Goal: Task Accomplishment & Management: Manage account settings

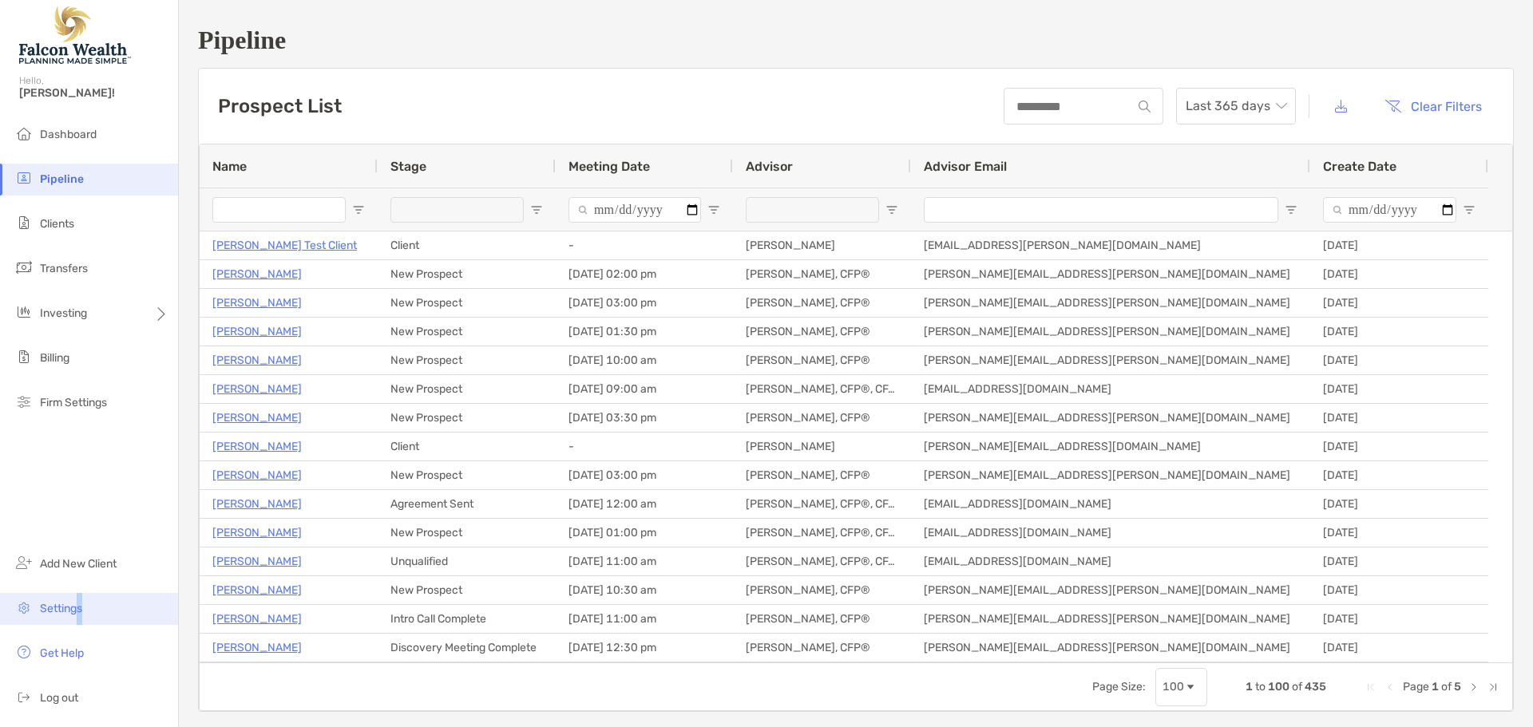
click at [80, 614] on span "Settings" at bounding box center [61, 609] width 42 height 14
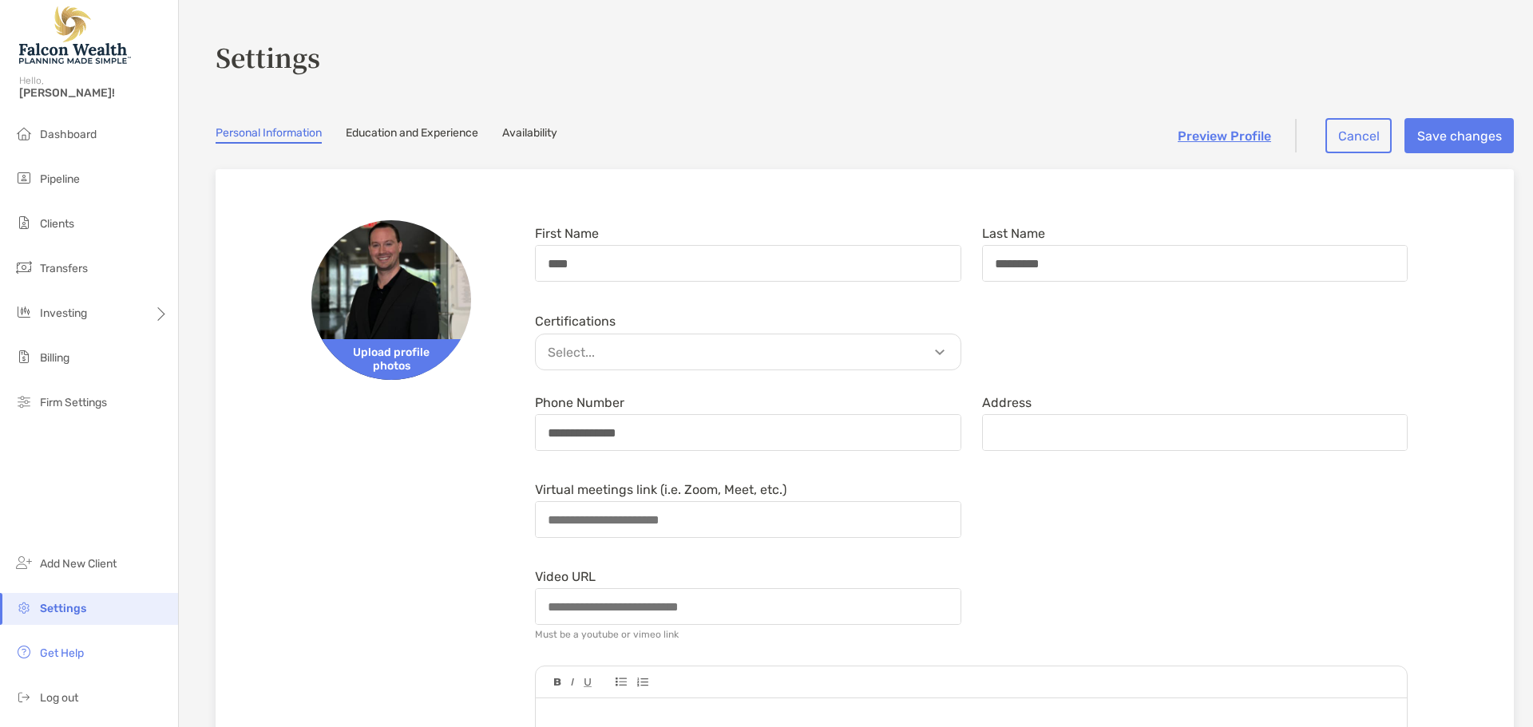
click at [530, 108] on section "**********" at bounding box center [856, 726] width 1354 height 1452
click at [530, 132] on link "Availability" at bounding box center [529, 135] width 55 height 18
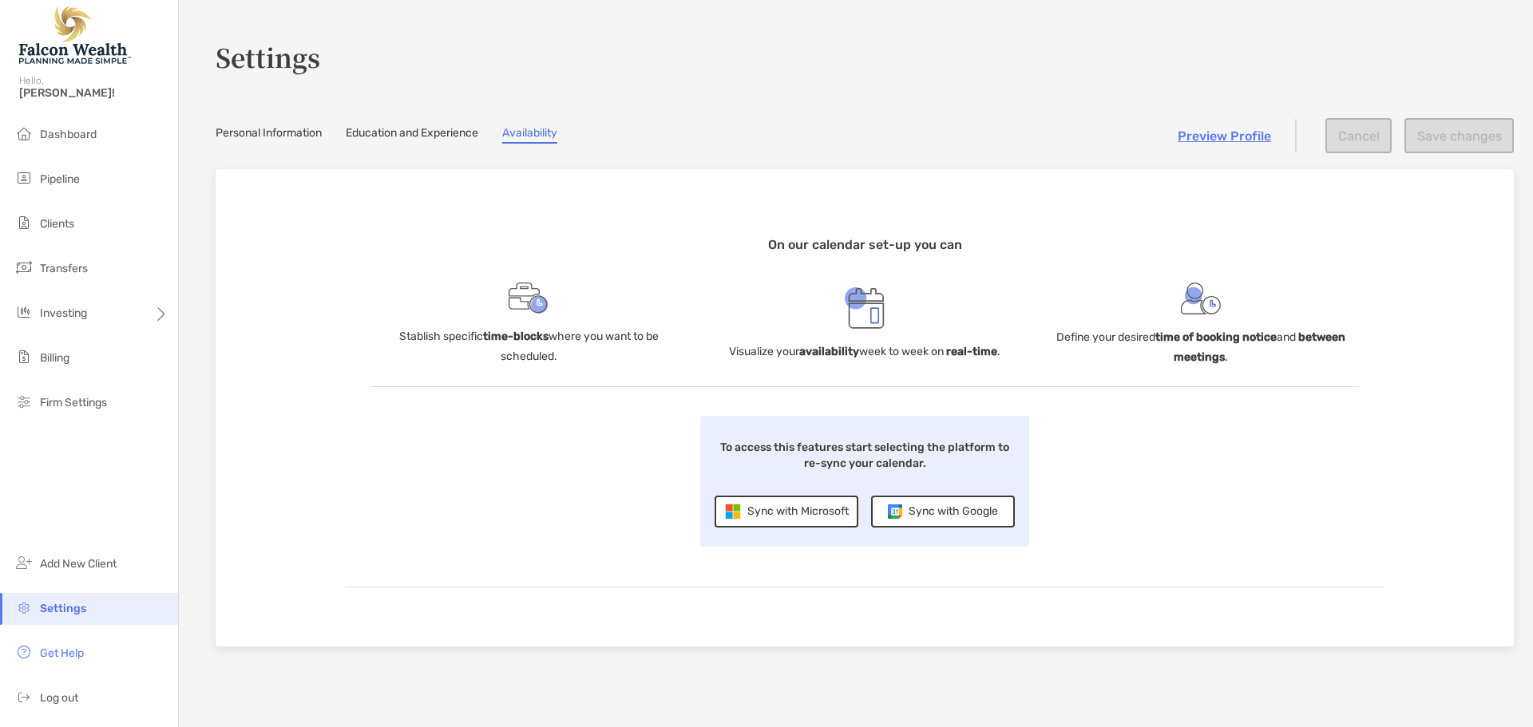
click at [923, 515] on div "Sync with Google" at bounding box center [943, 512] width 144 height 32
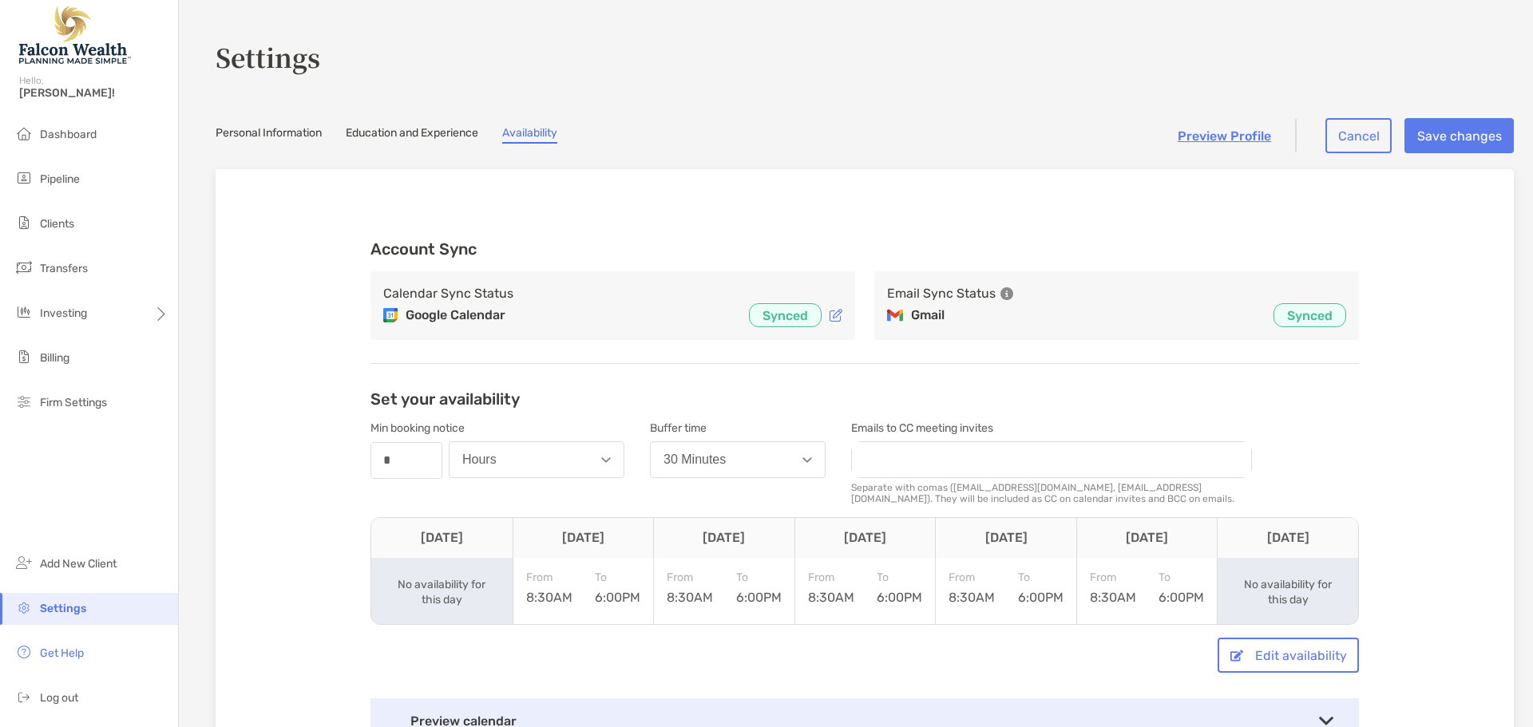
click at [46, 608] on span "Settings" at bounding box center [63, 609] width 46 height 14
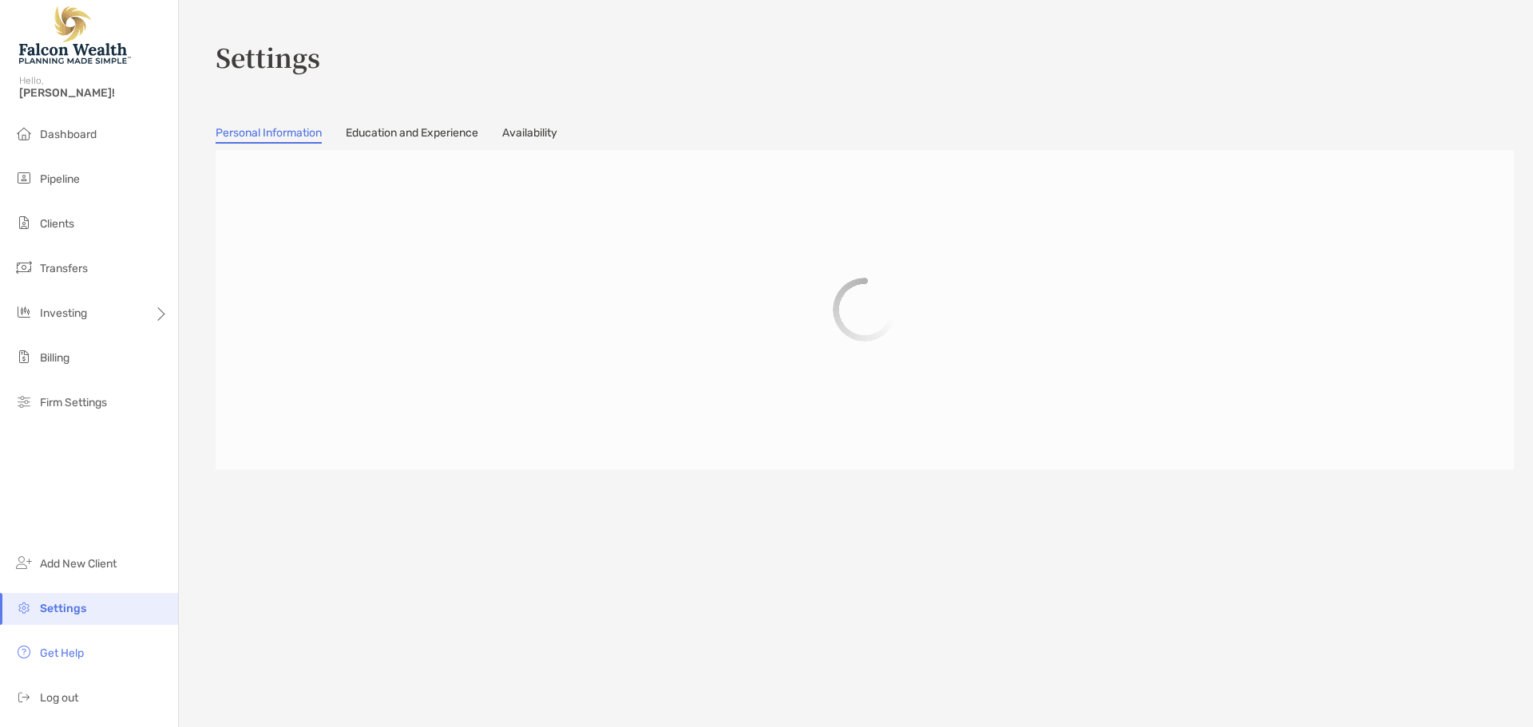
click at [532, 137] on link "Availability" at bounding box center [529, 135] width 55 height 18
